Goal: Task Accomplishment & Management: Manage account settings

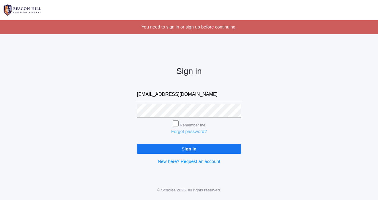
type input "[EMAIL_ADDRESS][DOMAIN_NAME]"
click at [186, 131] on link "Forgot password?" at bounding box center [189, 131] width 36 height 5
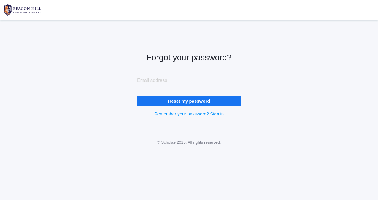
click at [179, 83] on input "email" at bounding box center [189, 80] width 104 height 13
type input "[EMAIL_ADDRESS][DOMAIN_NAME]"
click at [171, 103] on input "Reset my password" at bounding box center [189, 101] width 104 height 10
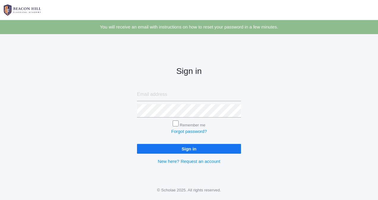
click at [170, 95] on input "email" at bounding box center [189, 94] width 104 height 13
click at [196, 91] on input "email" at bounding box center [189, 94] width 104 height 13
type input "[EMAIL_ADDRESS][DOMAIN_NAME]"
click at [192, 149] on input "Sign in" at bounding box center [189, 149] width 104 height 10
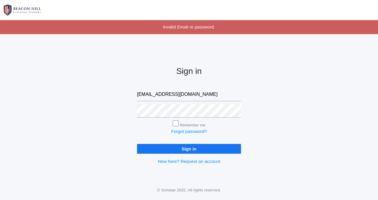
click at [188, 150] on input "Sign in" at bounding box center [189, 149] width 104 height 10
